Goal: Book appointment/travel/reservation

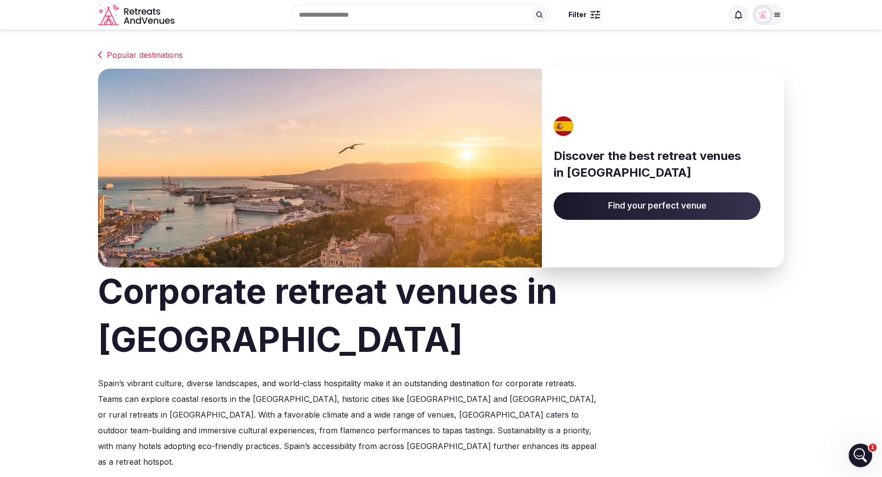
click at [352, 16] on input "text" at bounding box center [421, 14] width 260 height 21
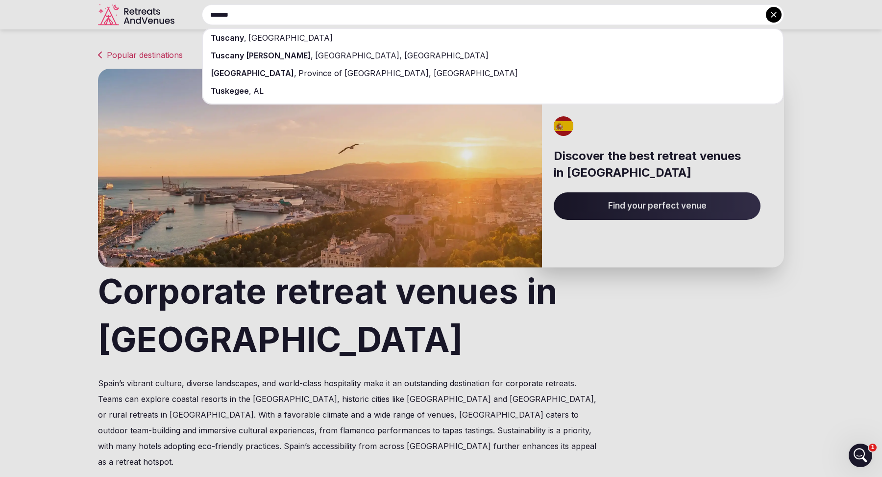
type input "*******"
click at [337, 35] on div "[GEOGRAPHIC_DATA] , [GEOGRAPHIC_DATA]" at bounding box center [493, 38] width 580 height 18
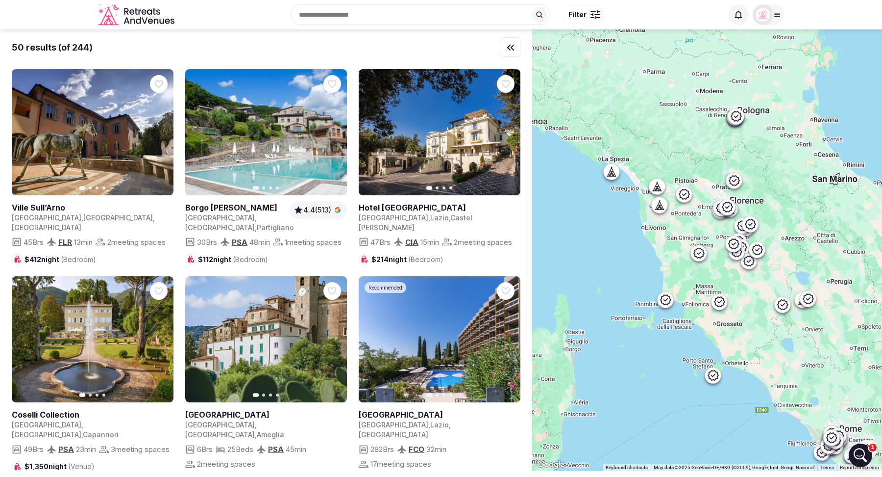
click at [587, 13] on button "Filter" at bounding box center [584, 14] width 45 height 19
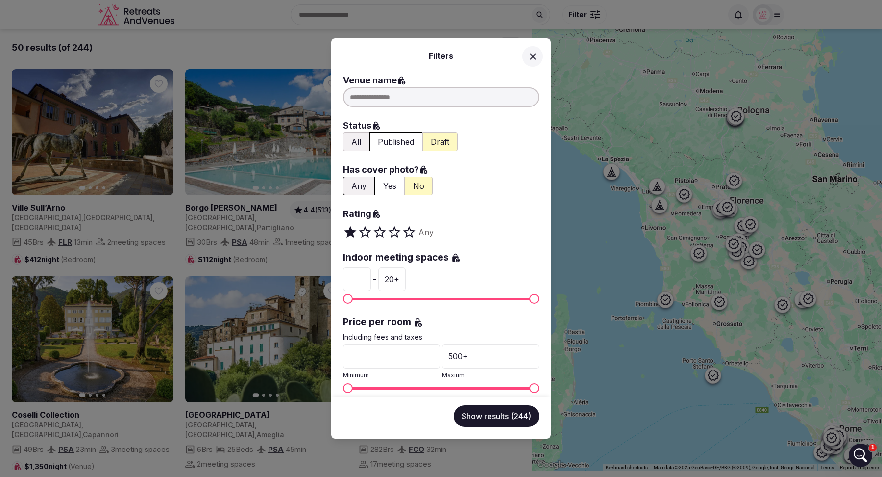
click at [356, 139] on button "All" at bounding box center [356, 141] width 26 height 19
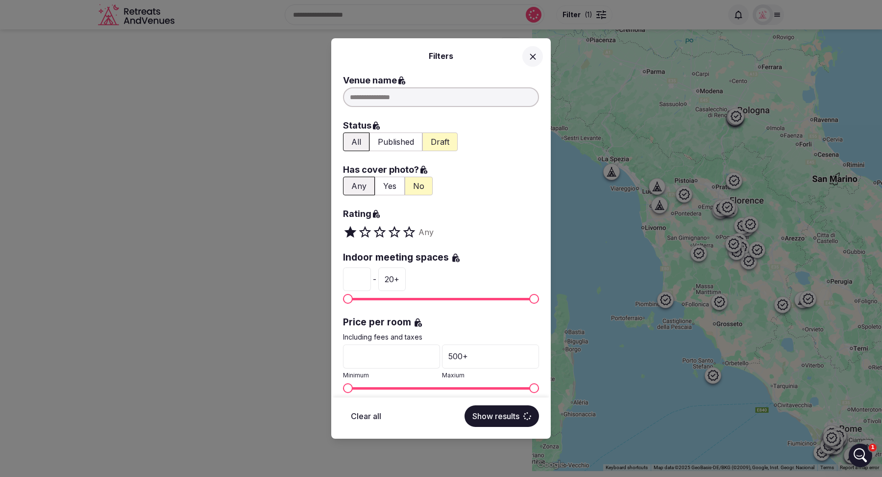
click at [386, 187] on button "Yes" at bounding box center [390, 185] width 30 height 19
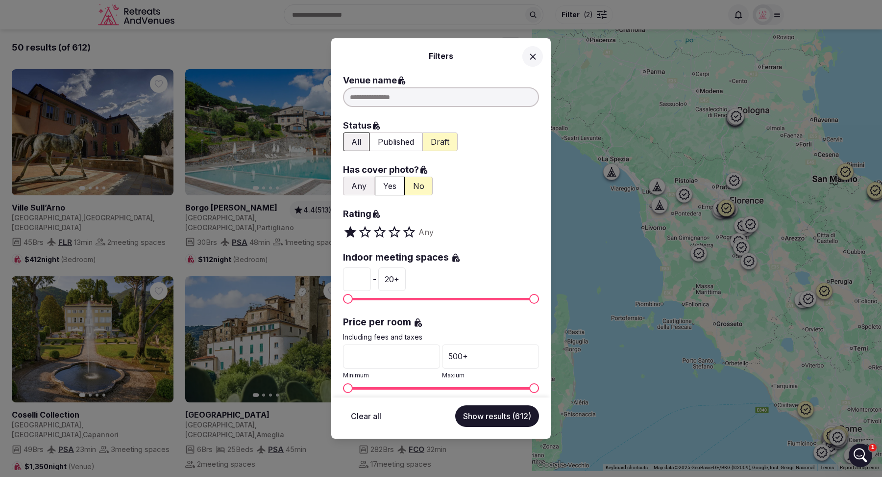
click at [501, 413] on button "Show results (612)" at bounding box center [497, 416] width 84 height 22
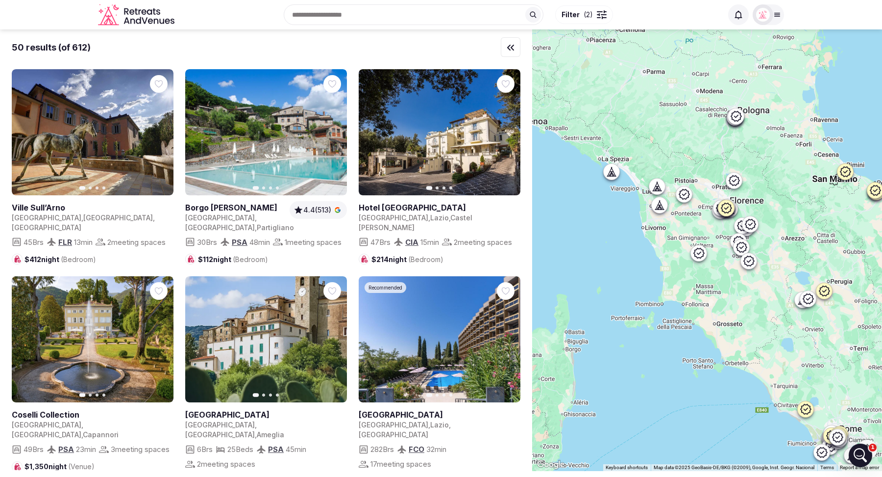
click at [584, 16] on span "( 2 )" at bounding box center [588, 15] width 9 height 10
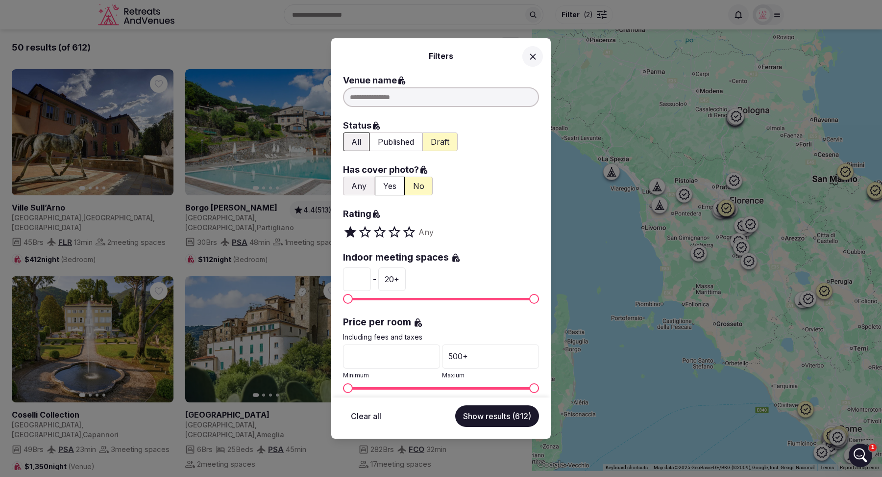
click at [395, 229] on span at bounding box center [398, 232] width 7 height 15
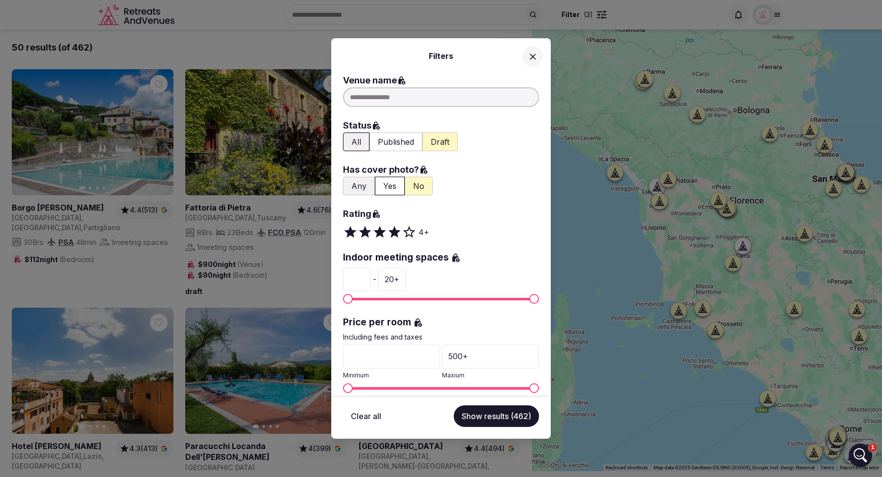
click at [490, 414] on button "Show results (462)" at bounding box center [496, 416] width 85 height 22
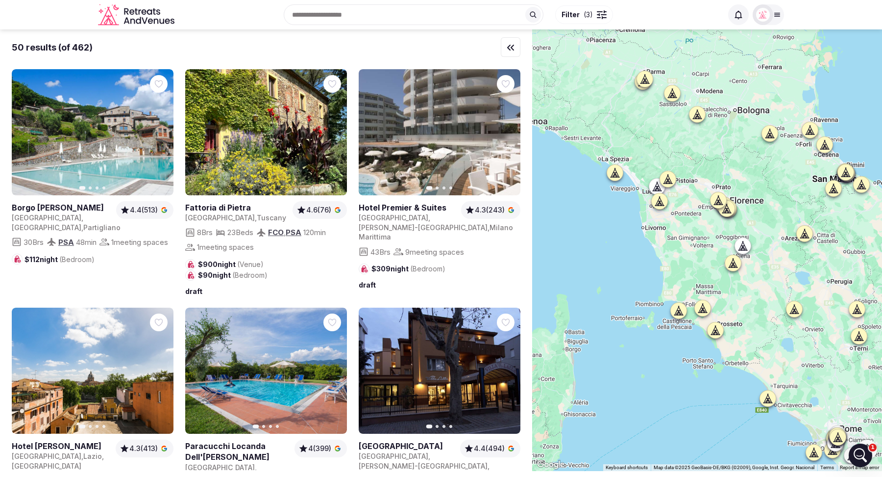
click at [589, 19] on span "( 3 )" at bounding box center [588, 15] width 9 height 10
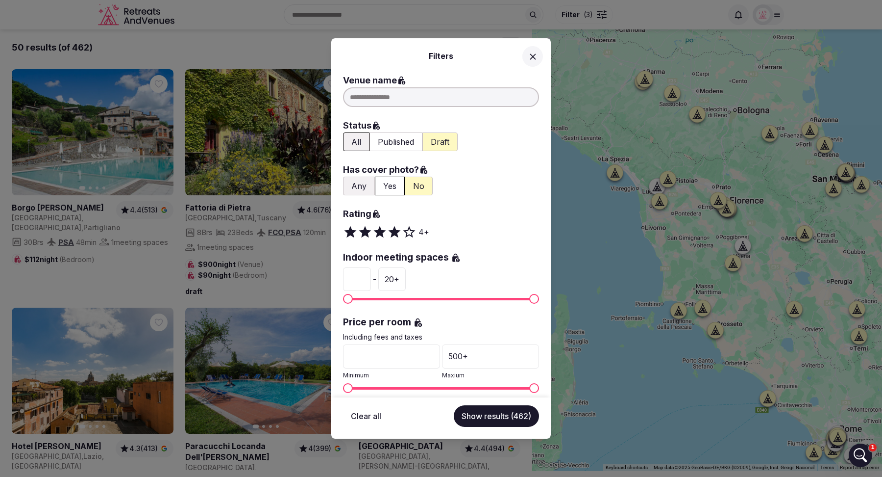
click at [359, 274] on input "*" at bounding box center [357, 279] width 28 height 24
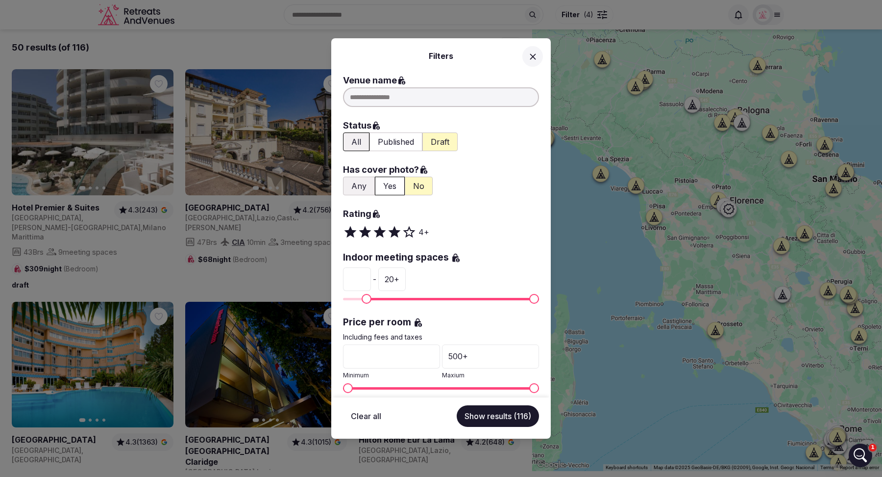
type input "*"
click at [508, 417] on button "Show results (116)" at bounding box center [498, 416] width 82 height 22
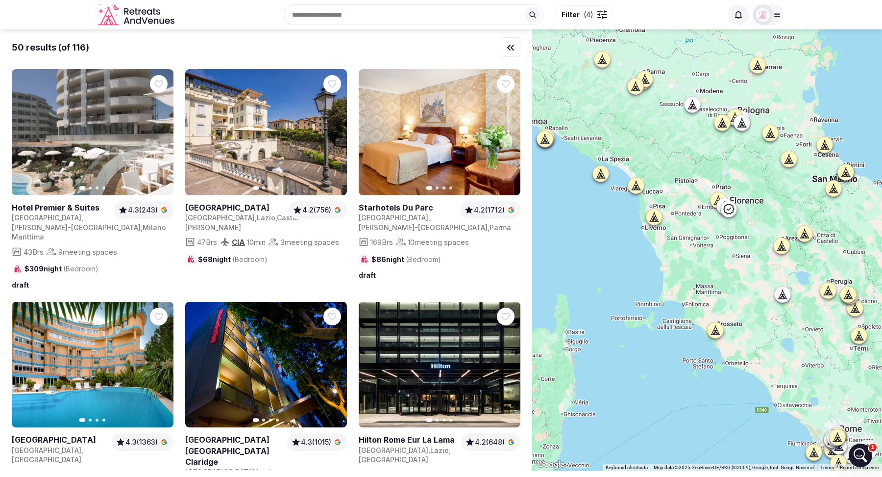
click at [577, 21] on button "Filter ( 4 )" at bounding box center [584, 14] width 58 height 19
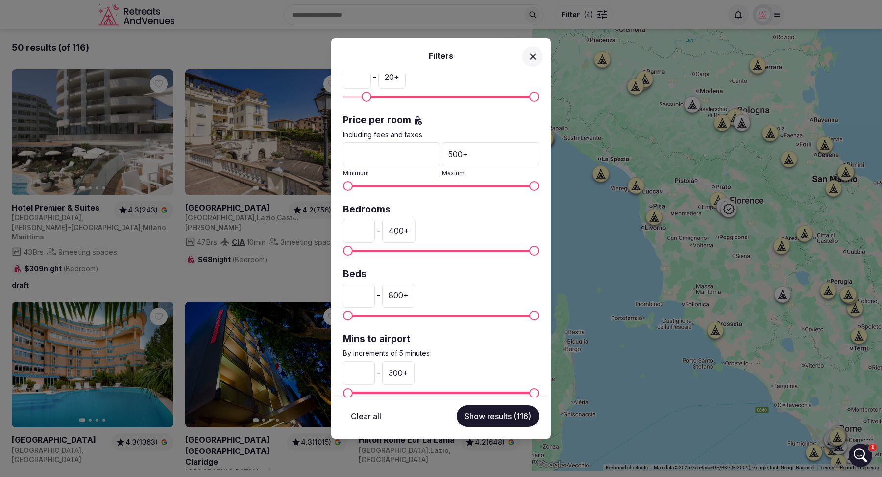
scroll to position [214, 0]
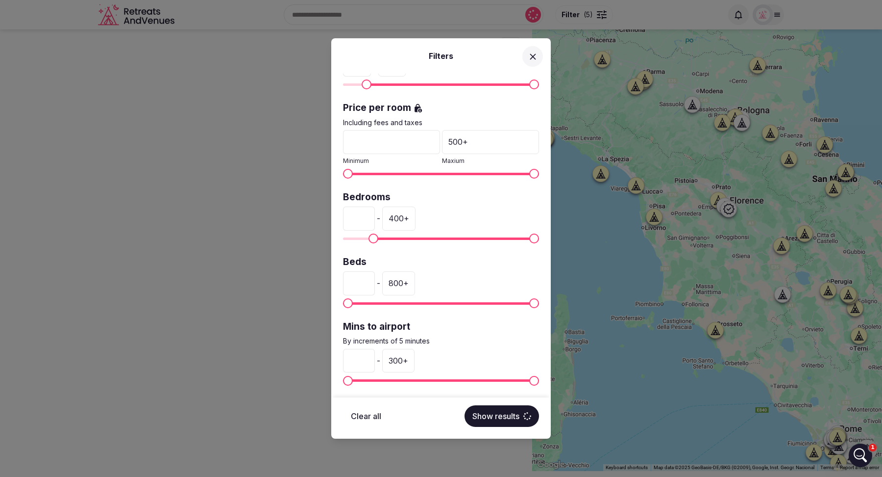
click at [370, 235] on span "Minimum" at bounding box center [374, 238] width 10 height 10
type input "**"
click at [453, 233] on span "Maximum" at bounding box center [452, 238] width 10 height 10
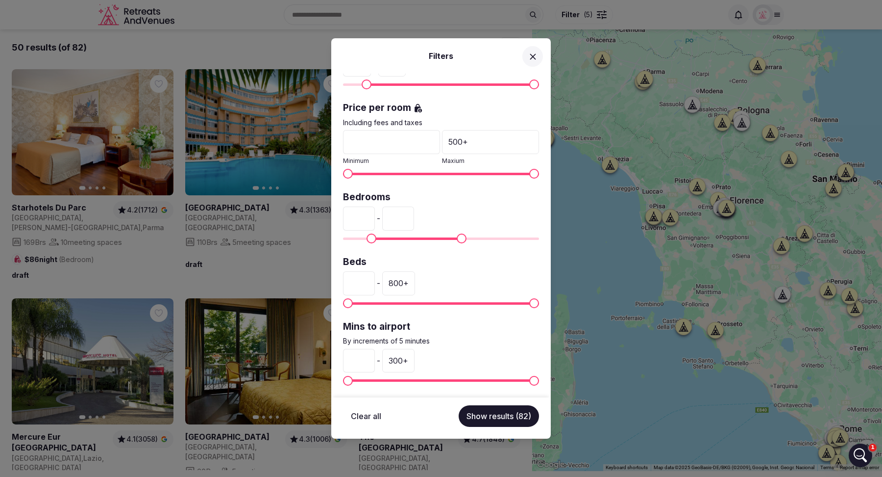
click at [463, 233] on span "Maximum" at bounding box center [462, 238] width 10 height 10
click at [472, 233] on span "Maximum" at bounding box center [471, 238] width 10 height 10
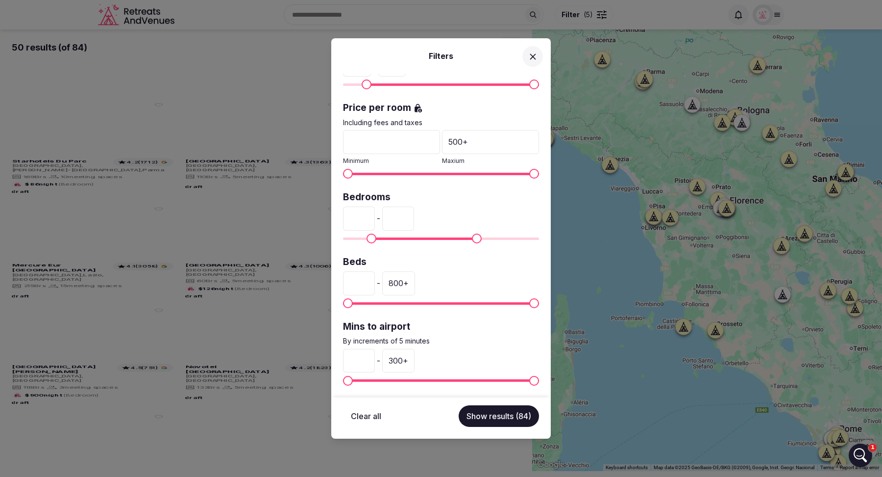
click at [479, 233] on span "Maximum" at bounding box center [477, 238] width 10 height 10
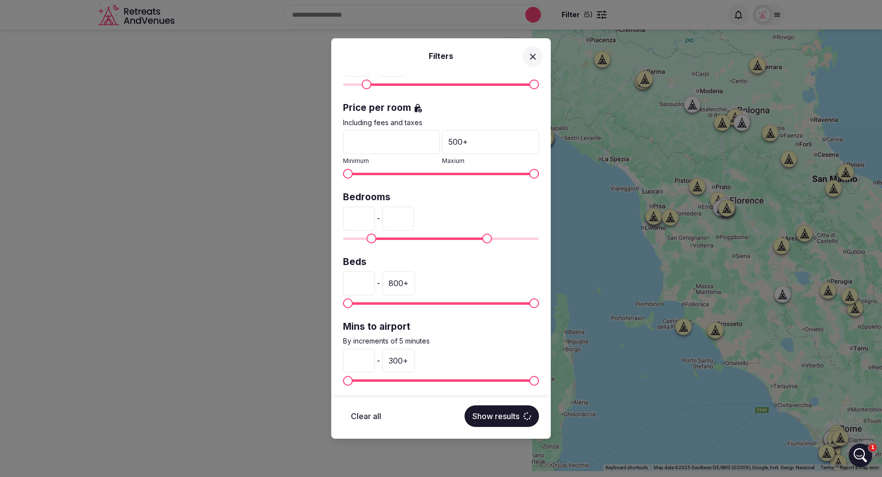
type input "***"
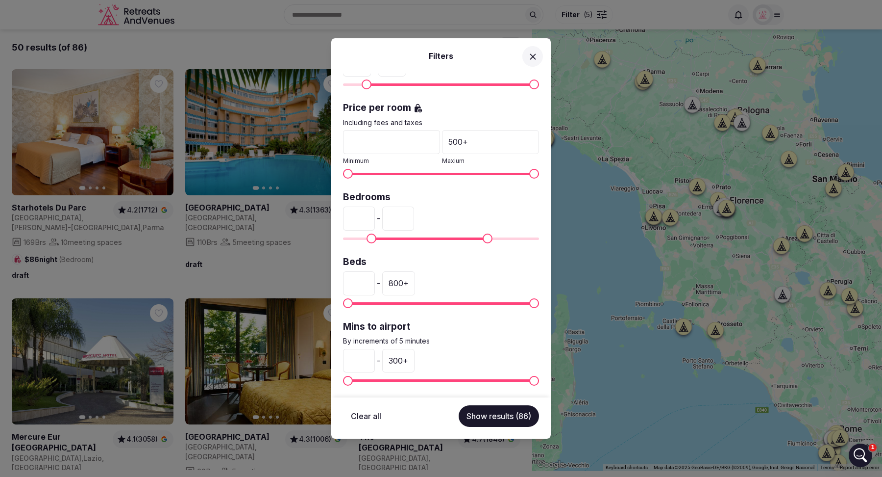
click at [497, 421] on button "Show results (86)" at bounding box center [499, 416] width 80 height 22
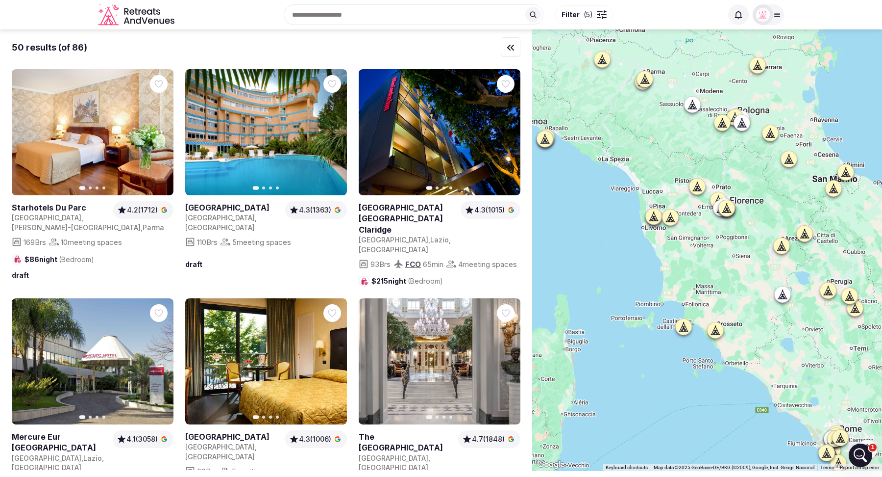
click at [575, 18] on span "Filter" at bounding box center [571, 15] width 18 height 10
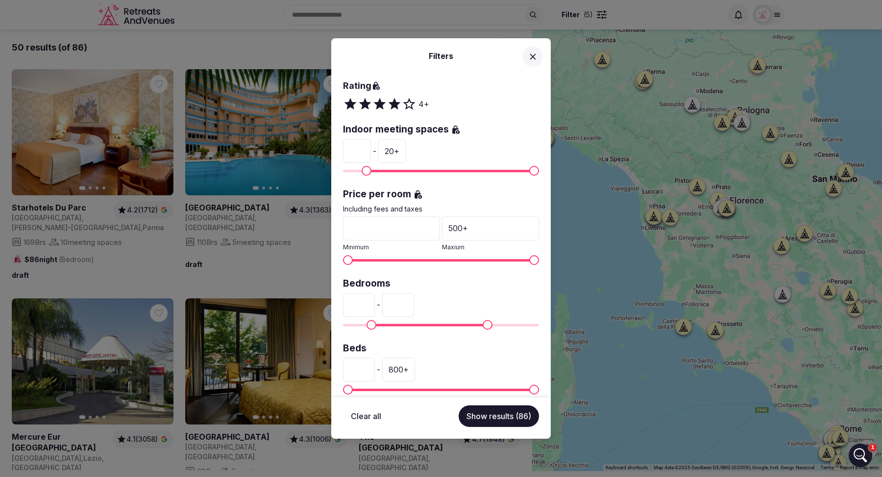
scroll to position [135, 0]
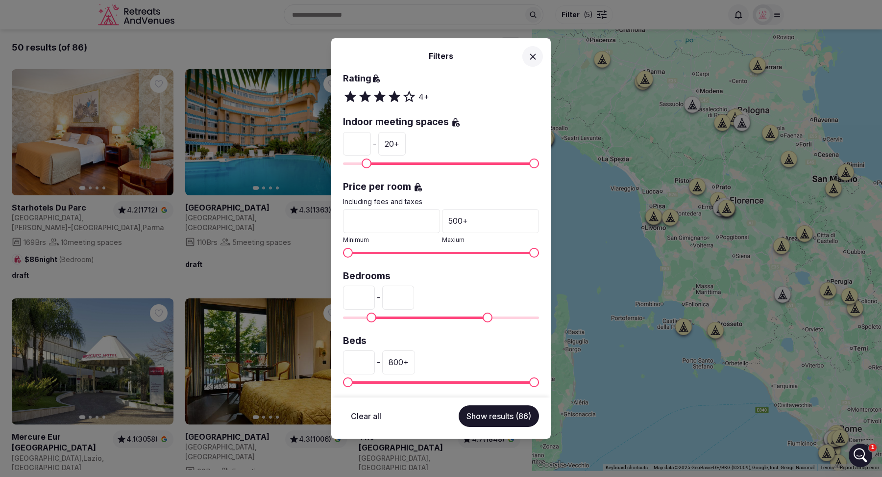
click at [529, 57] on icon at bounding box center [533, 56] width 10 height 10
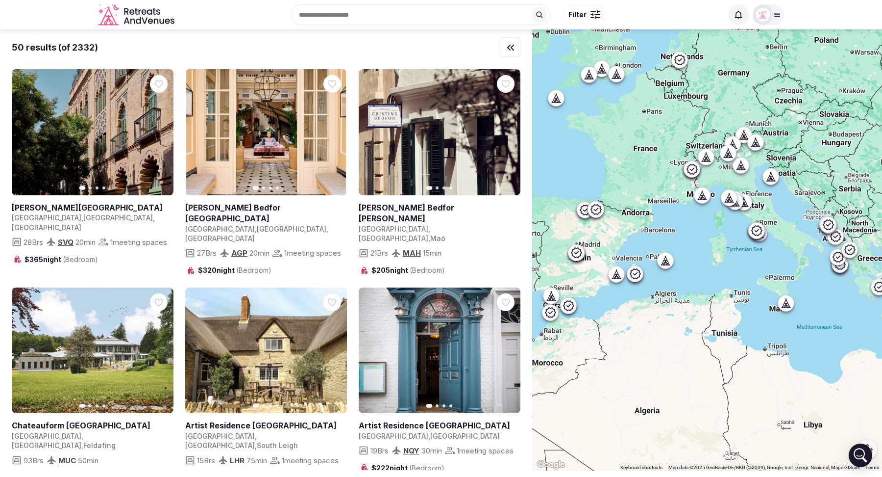
click at [368, 16] on input "text" at bounding box center [421, 14] width 260 height 21
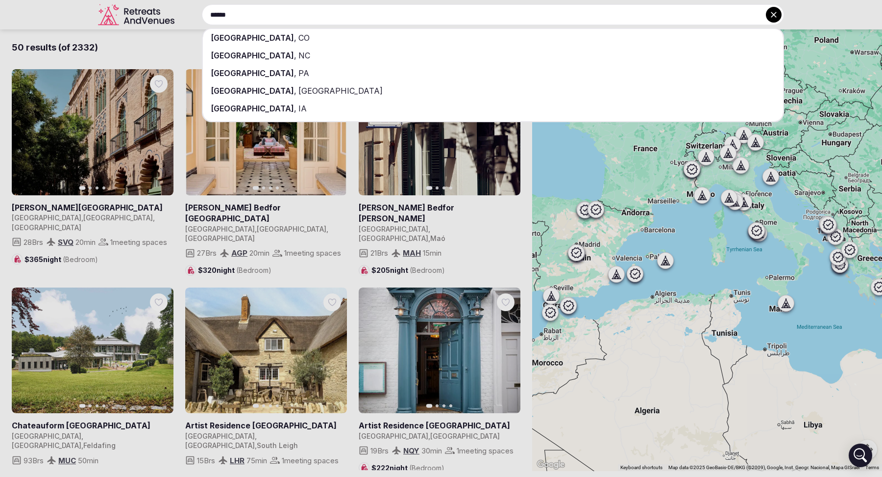
type input "******"
click at [372, 41] on div "Denver , CO" at bounding box center [493, 38] width 580 height 18
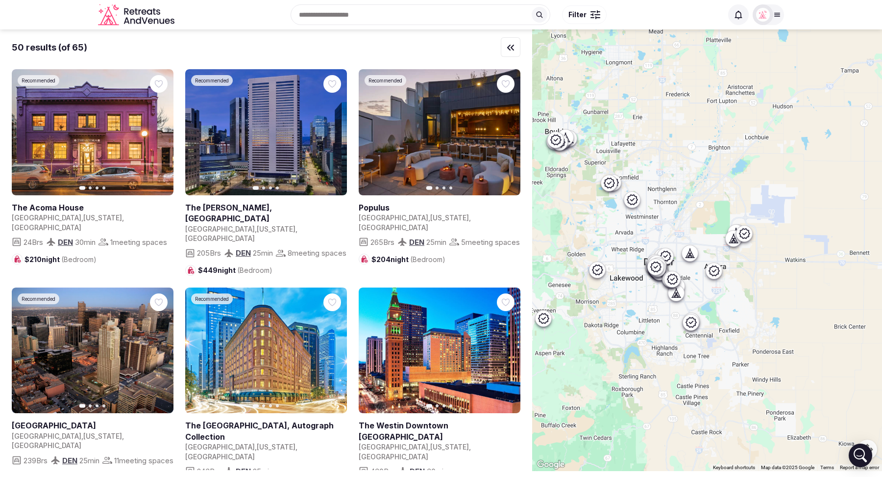
click at [572, 19] on span "Filter" at bounding box center [578, 15] width 18 height 10
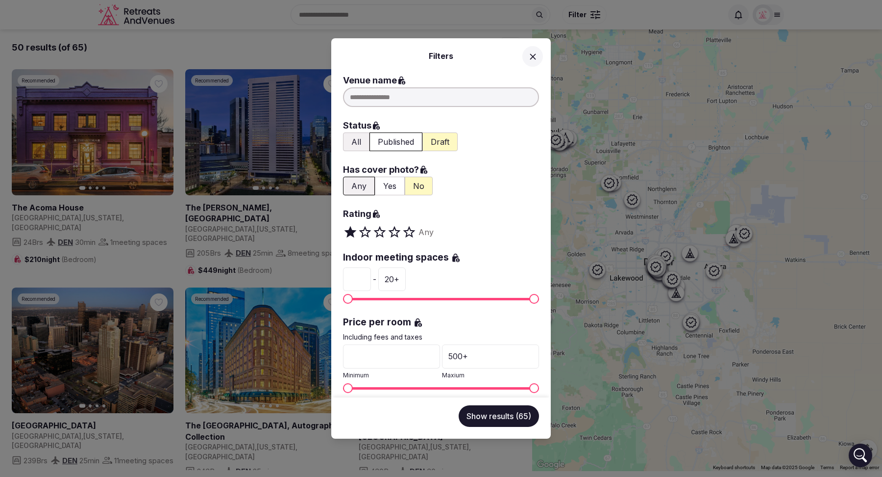
click at [359, 140] on button "All" at bounding box center [356, 141] width 26 height 19
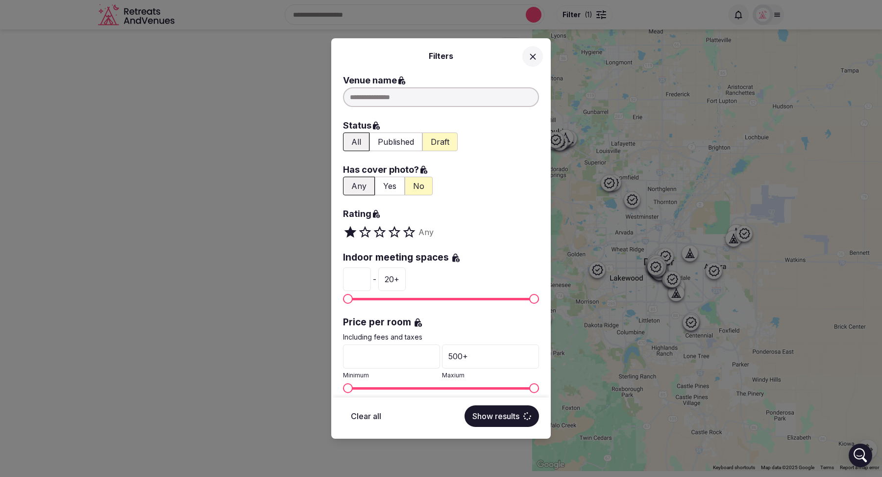
click at [389, 185] on button "Yes" at bounding box center [390, 185] width 30 height 19
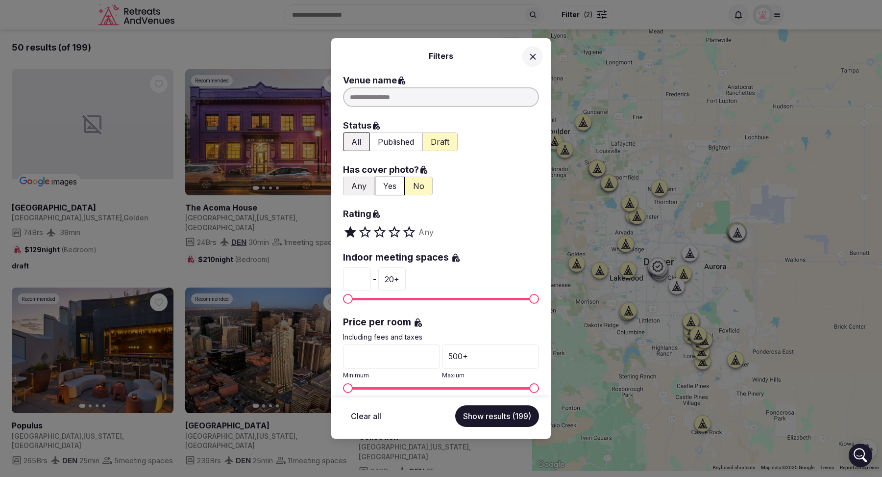
click at [391, 187] on button "Yes" at bounding box center [390, 185] width 30 height 19
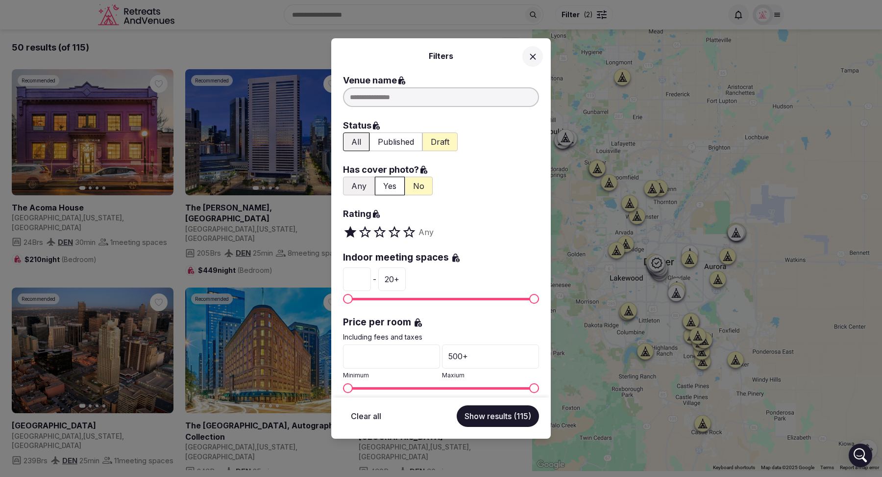
click at [496, 414] on button "Show results (115)" at bounding box center [498, 416] width 82 height 22
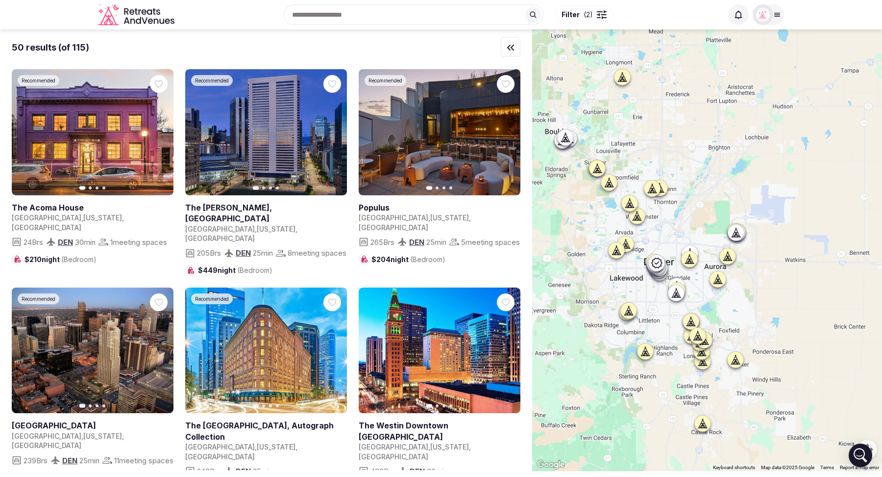
click at [582, 19] on span "Filter ( 2 )" at bounding box center [577, 15] width 31 height 10
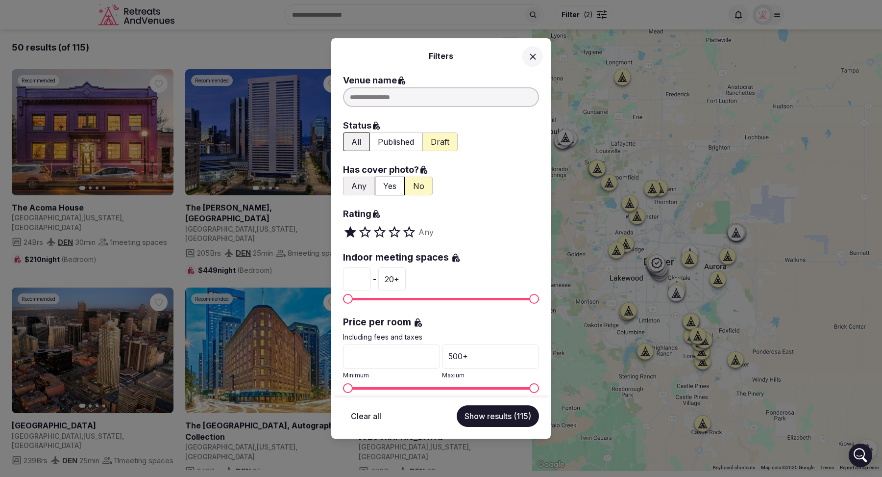
click at [395, 234] on span at bounding box center [398, 232] width 7 height 15
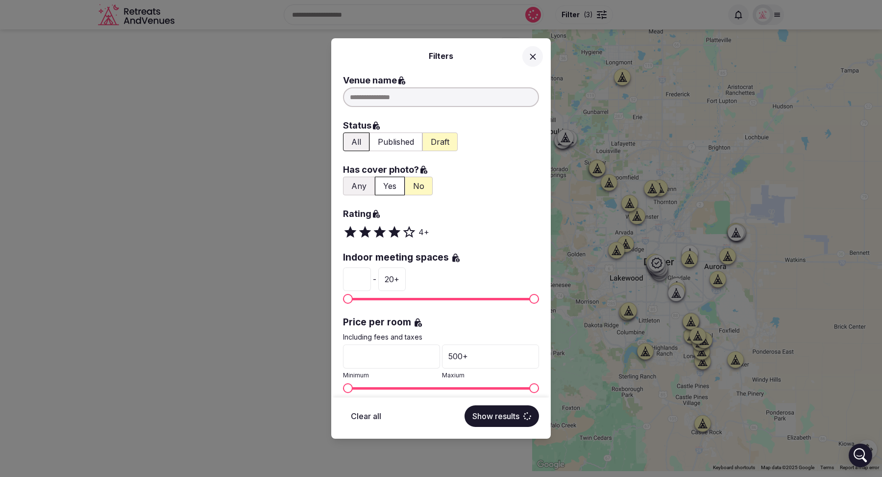
click at [354, 279] on input "*" at bounding box center [357, 279] width 28 height 24
click at [501, 416] on button "Show results" at bounding box center [502, 416] width 75 height 22
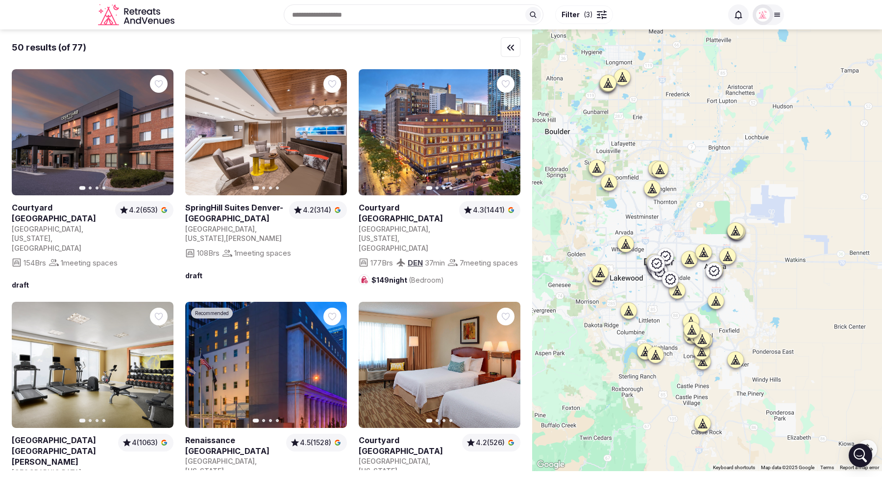
click at [580, 11] on span "Filter ( 3 )" at bounding box center [577, 15] width 31 height 10
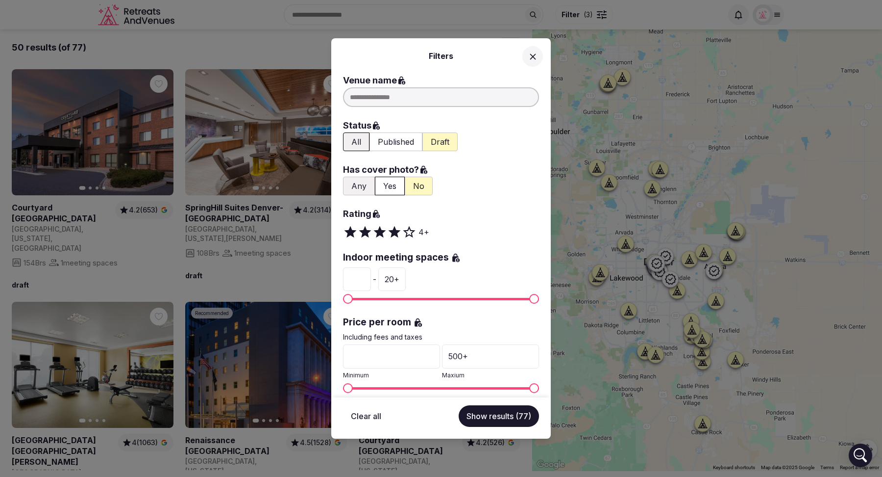
click at [358, 278] on input "*" at bounding box center [357, 279] width 28 height 24
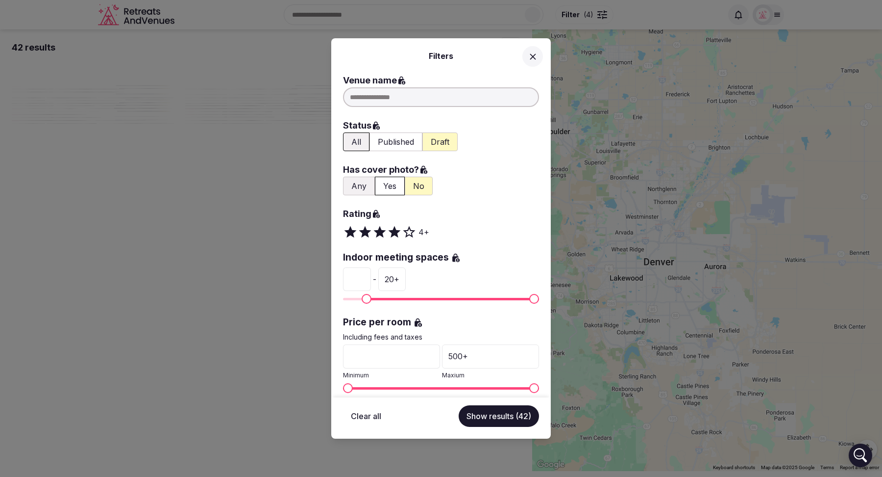
type input "*"
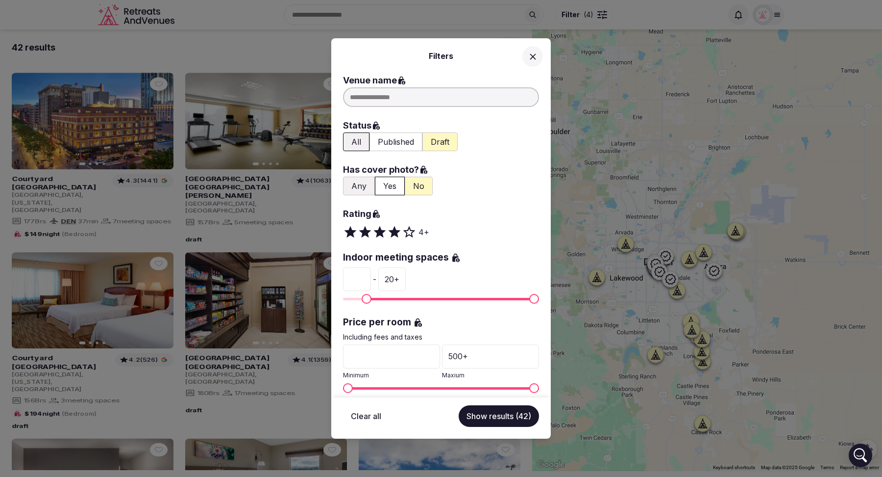
click at [493, 413] on button "Show results (42)" at bounding box center [499, 416] width 80 height 22
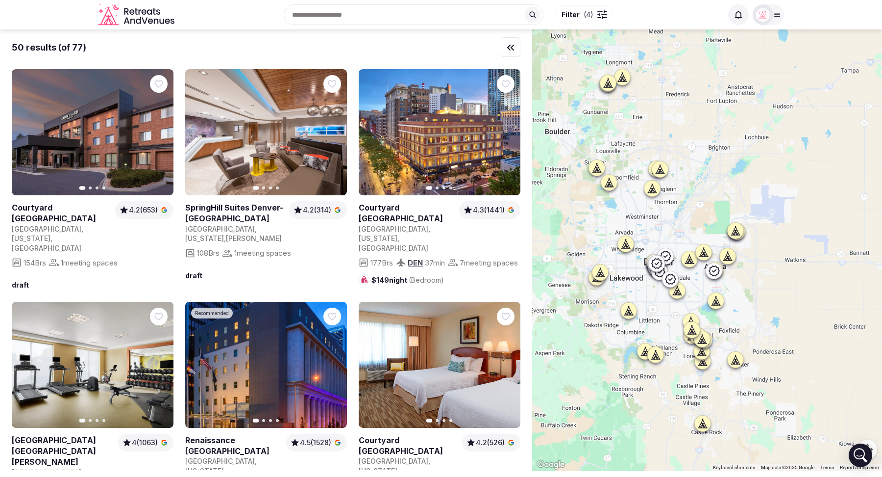
click at [576, 12] on span "Filter" at bounding box center [571, 15] width 18 height 10
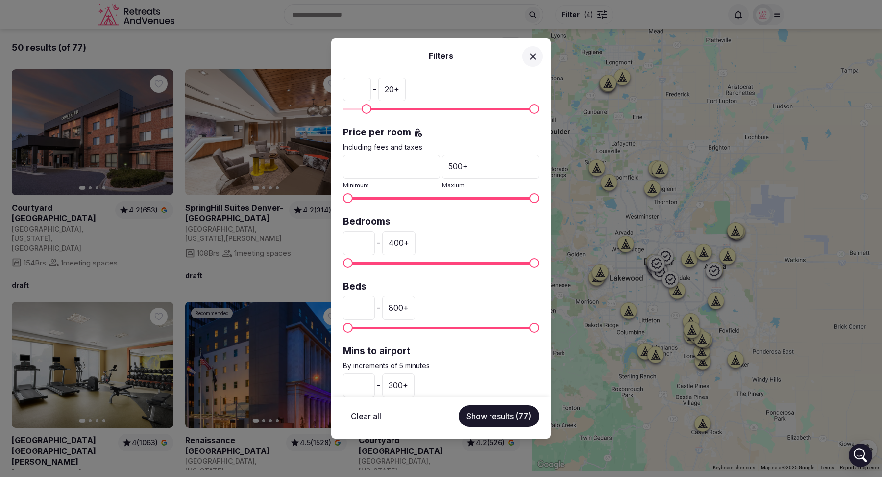
scroll to position [190, 0]
click at [369, 259] on span "Minimum" at bounding box center [373, 262] width 10 height 10
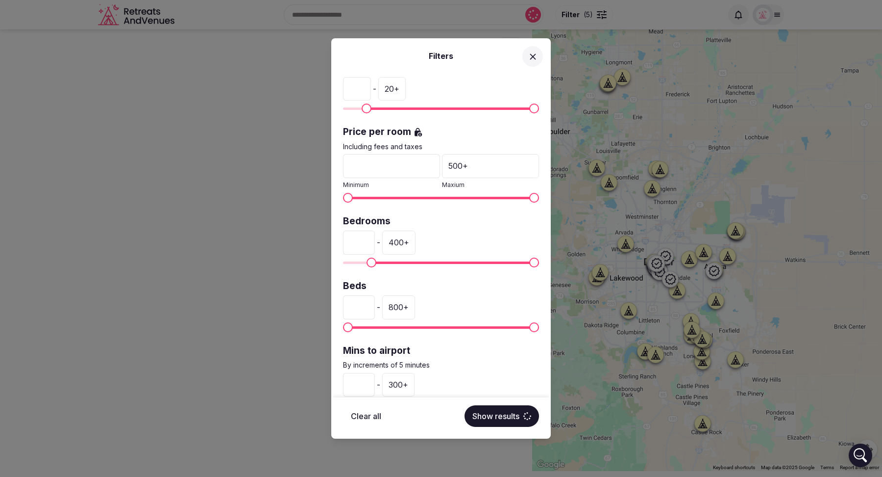
type input "**"
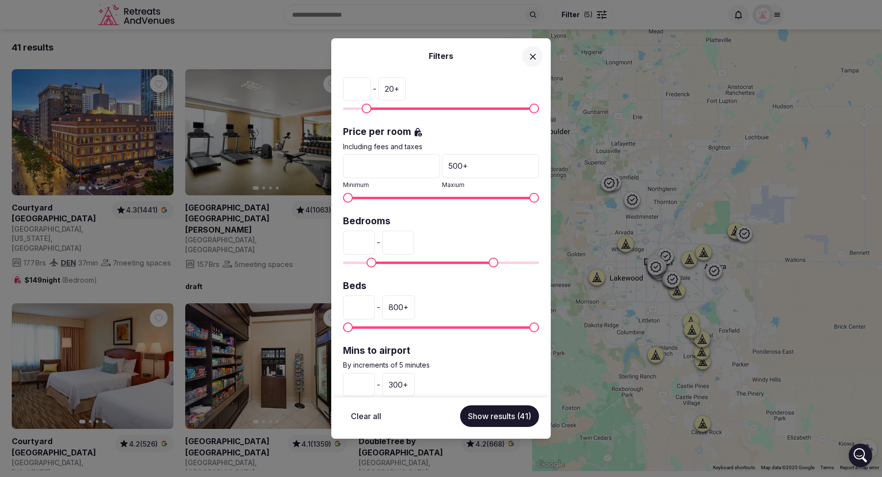
click at [496, 259] on span "Maximum" at bounding box center [494, 262] width 10 height 10
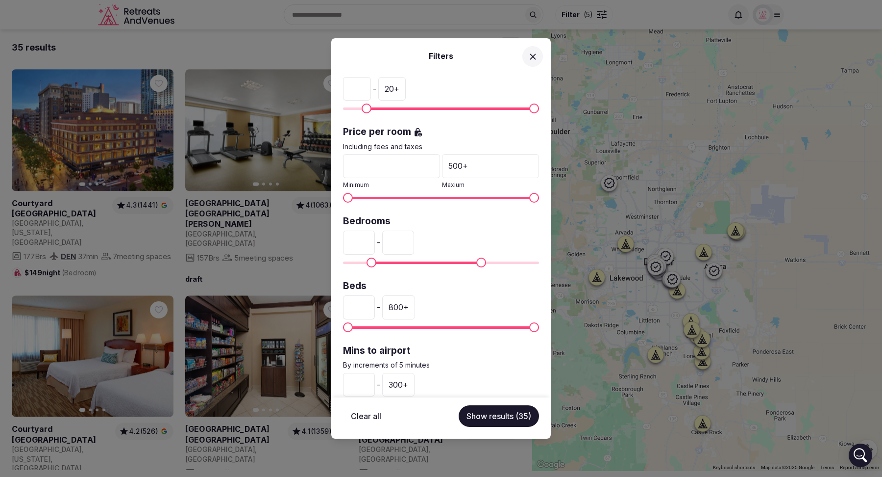
click at [483, 259] on span "Maximum" at bounding box center [482, 262] width 10 height 10
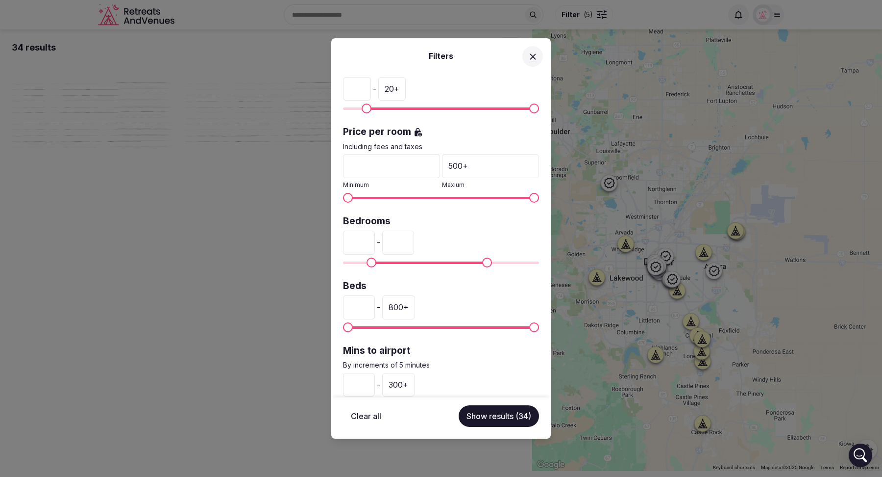
type input "***"
